Goal: Communication & Community: Answer question/provide support

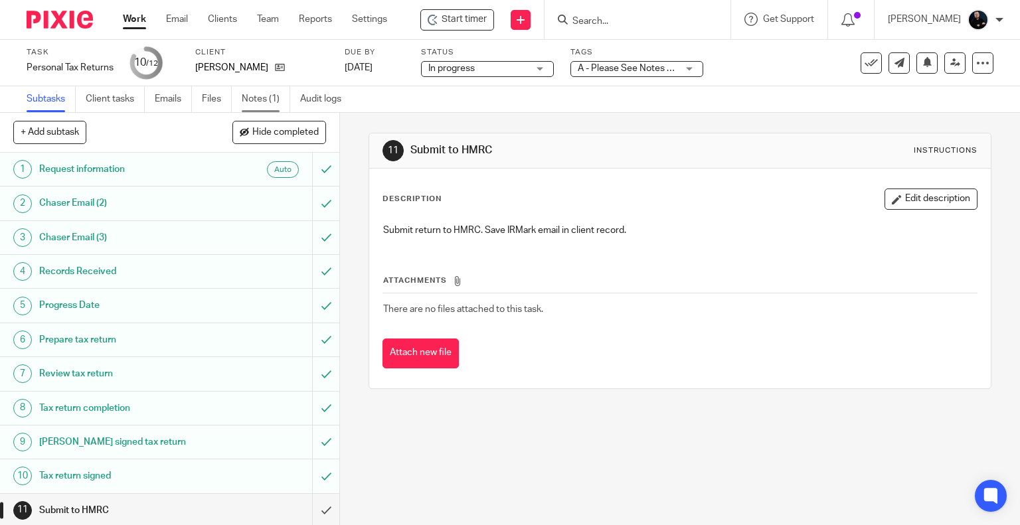
click at [248, 104] on link "Notes (1)" at bounding box center [266, 99] width 48 height 26
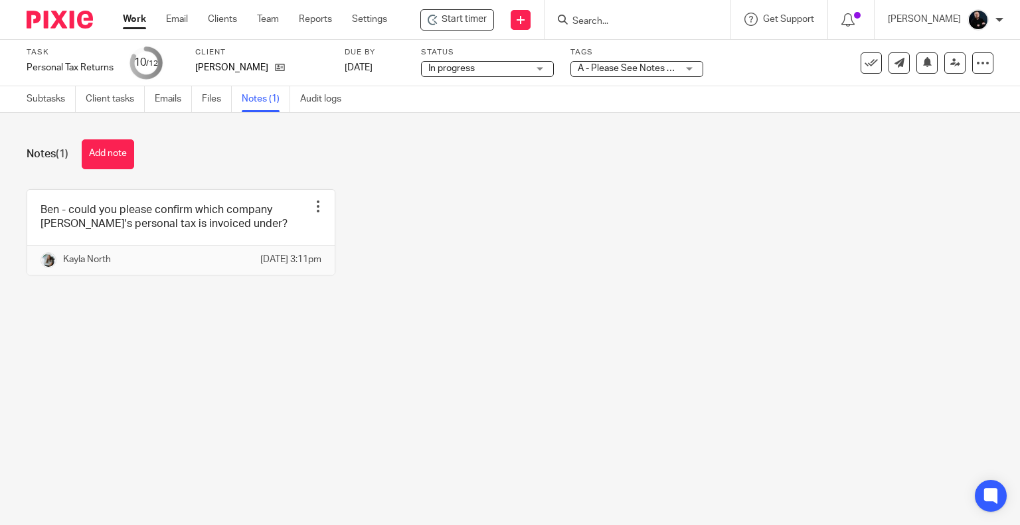
click at [415, 296] on div "Ben - could you please confirm which company Dan's personal tax is invoiced und…" at bounding box center [499, 242] width 987 height 106
click at [117, 148] on button "Add note" at bounding box center [108, 154] width 52 height 30
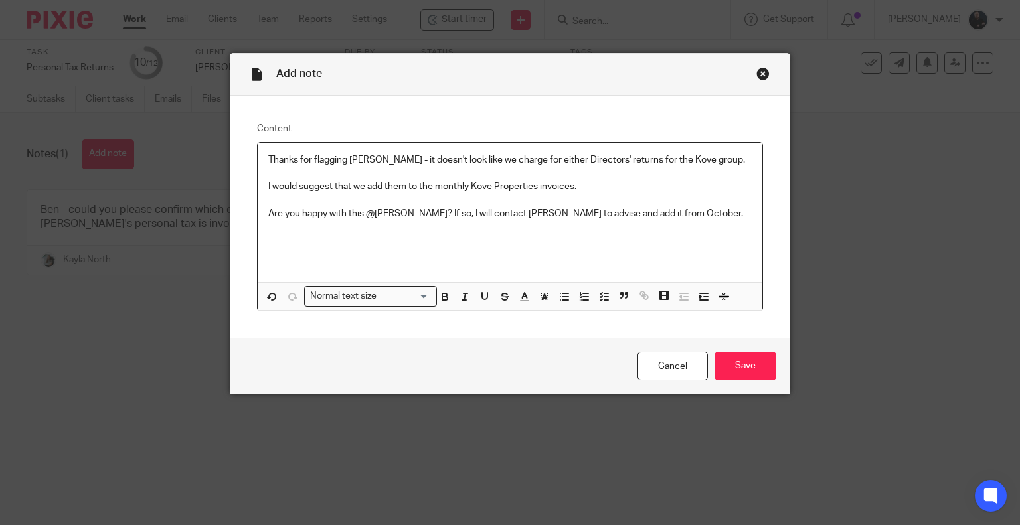
click at [472, 212] on p "Are you happy with this @Nick? If so, I will contact shani to advise and add it…" at bounding box center [510, 213] width 484 height 13
click at [700, 218] on p "Are you happy with this @Nick? If so, I will contact Shani to advise and add it…" at bounding box center [510, 213] width 484 height 13
click at [726, 369] on input "Save" at bounding box center [746, 366] width 62 height 29
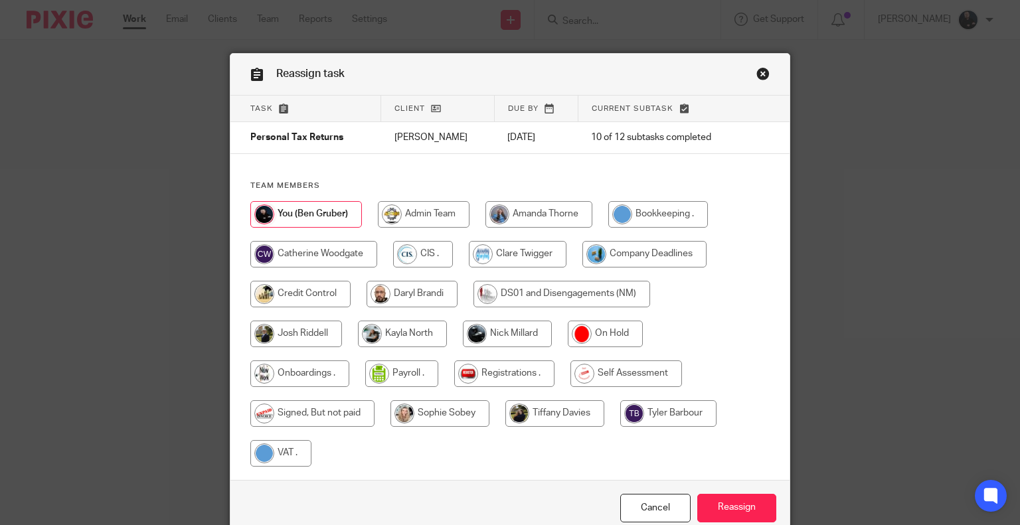
click at [369, 337] on input "radio" at bounding box center [402, 334] width 89 height 27
radio input "true"
click at [723, 509] on input "Reassign" at bounding box center [736, 508] width 79 height 29
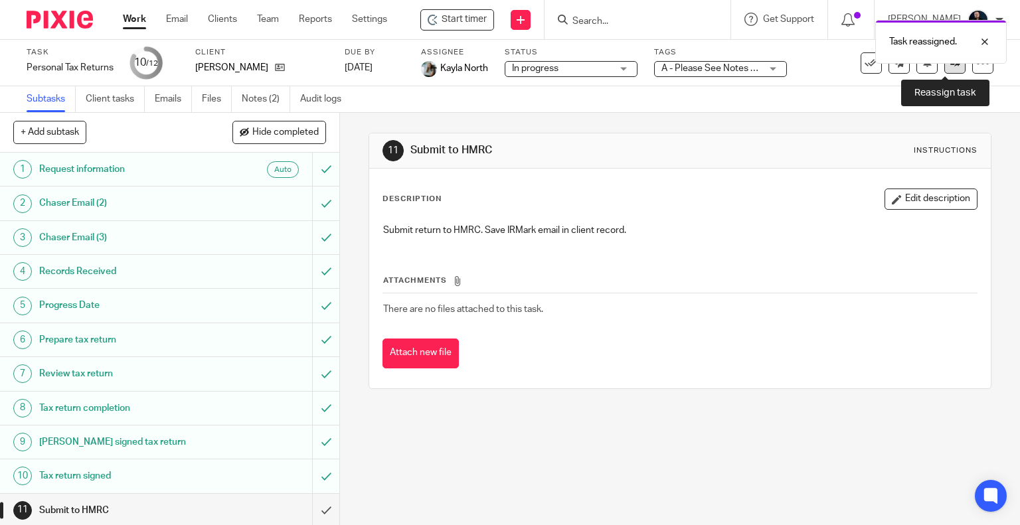
click at [944, 70] on link at bounding box center [954, 62] width 21 height 21
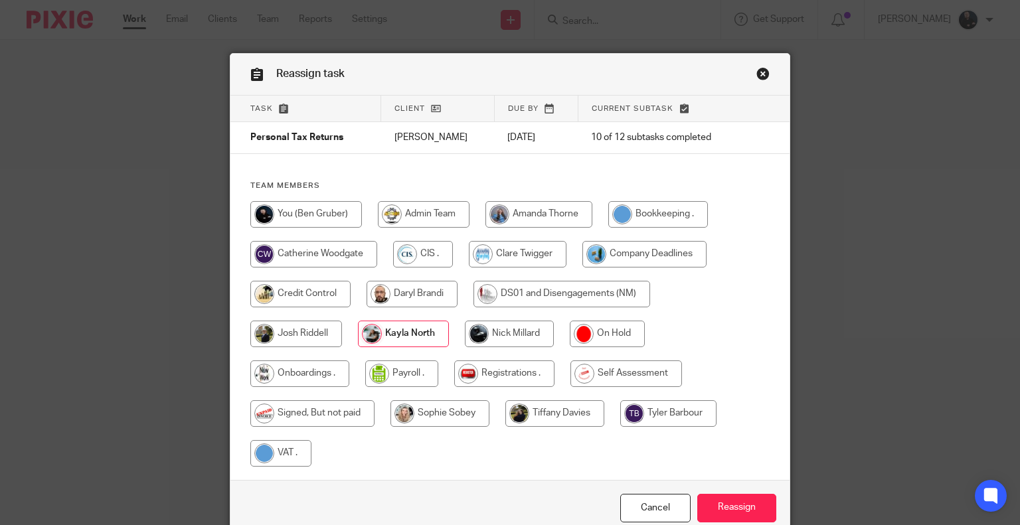
click at [492, 339] on input "radio" at bounding box center [509, 334] width 89 height 27
radio input "true"
click at [746, 509] on input "Reassign" at bounding box center [736, 508] width 79 height 29
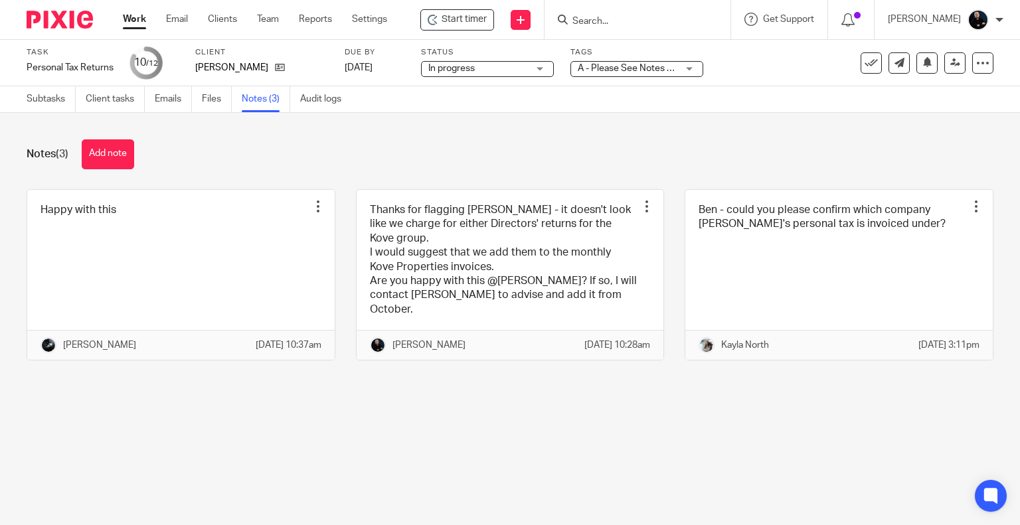
click at [301, 144] on div "Notes (3) Add note" at bounding box center [510, 154] width 967 height 30
click at [493, 169] on div "Notes (3) Add note Happy with this Edit note Delete note [PERSON_NAME] [DATE] 1…" at bounding box center [510, 260] width 1020 height 294
